Goal: Task Accomplishment & Management: Complete application form

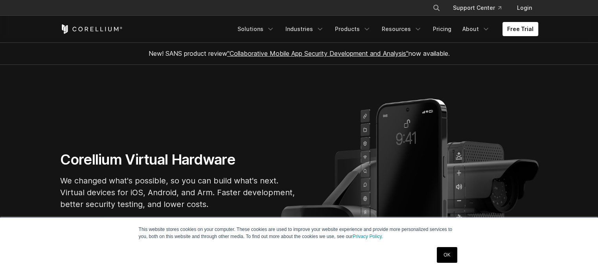
click at [439, 256] on link "OK" at bounding box center [447, 255] width 20 height 16
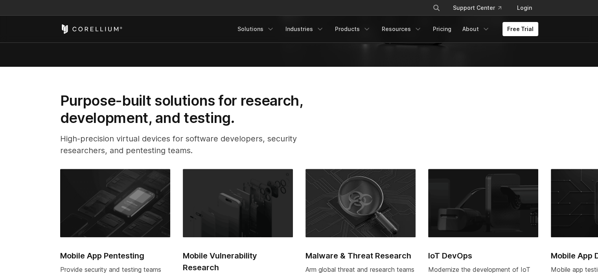
scroll to position [79, 0]
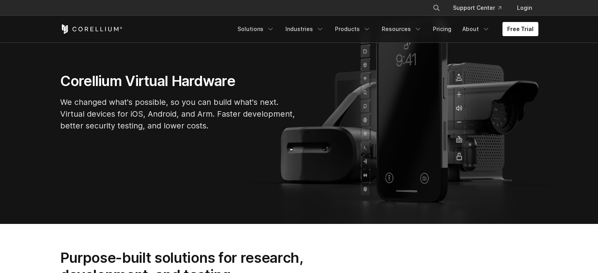
click at [529, 25] on link "Free Trial" at bounding box center [521, 29] width 36 height 14
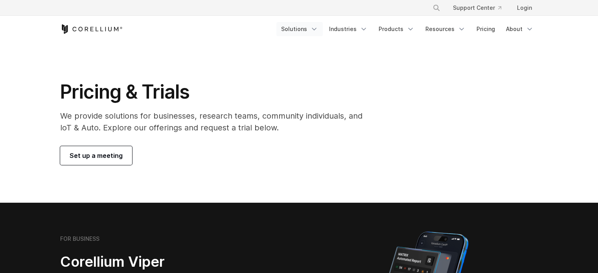
click at [311, 24] on link "Solutions" at bounding box center [300, 29] width 46 height 14
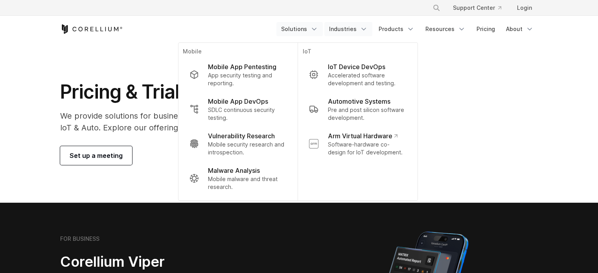
click at [351, 28] on link "Industries" at bounding box center [349, 29] width 48 height 14
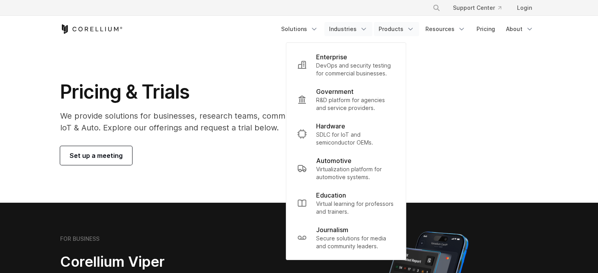
click at [393, 30] on link "Products" at bounding box center [396, 29] width 45 height 14
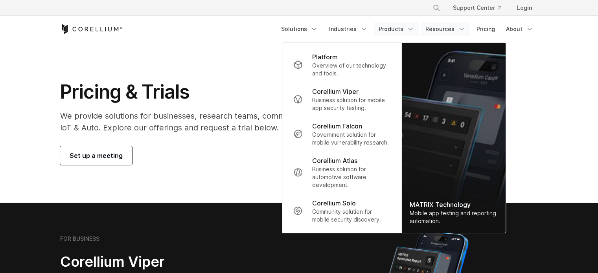
click at [442, 31] on link "Resources" at bounding box center [446, 29] width 50 height 14
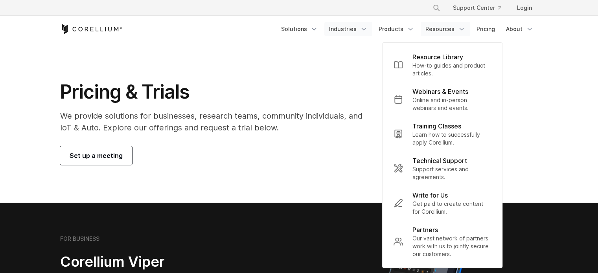
click at [333, 34] on link "Industries" at bounding box center [349, 29] width 48 height 14
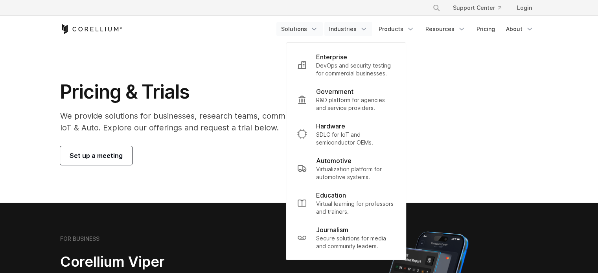
click at [296, 28] on link "Solutions" at bounding box center [300, 29] width 46 height 14
